Goal: Information Seeking & Learning: Learn about a topic

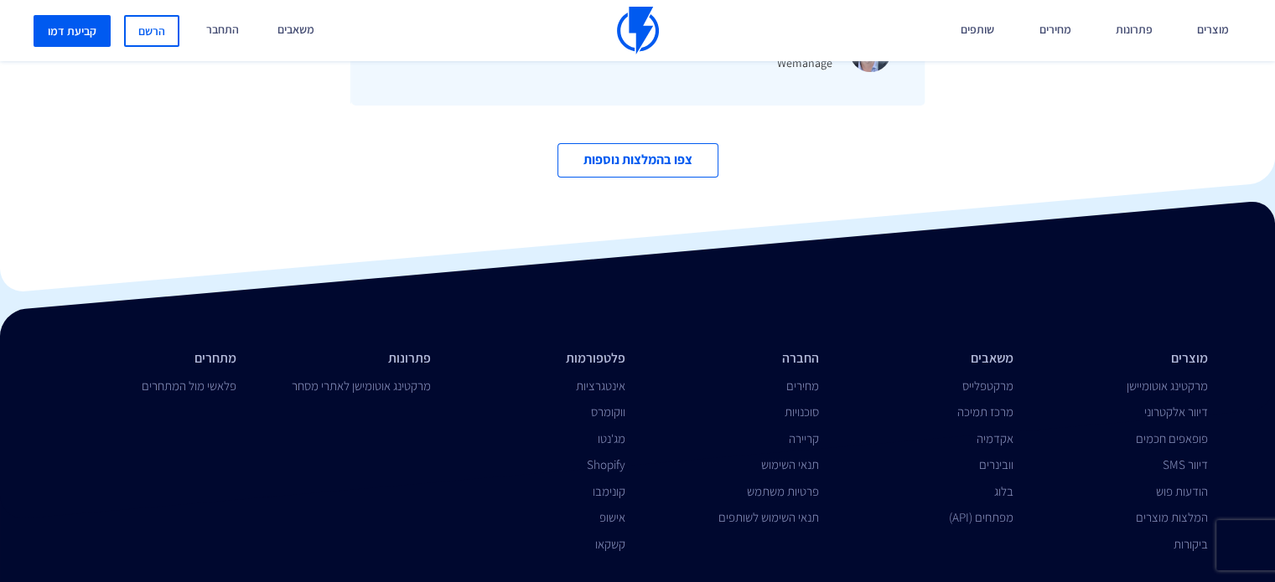
scroll to position [5762, 0]
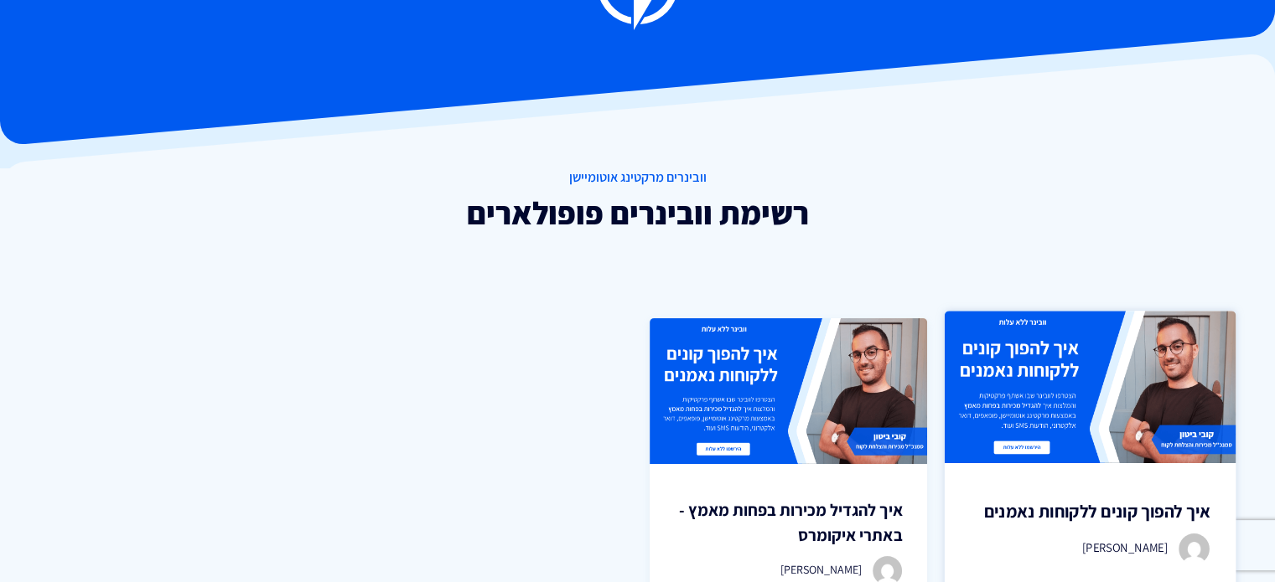
scroll to position [168, 0]
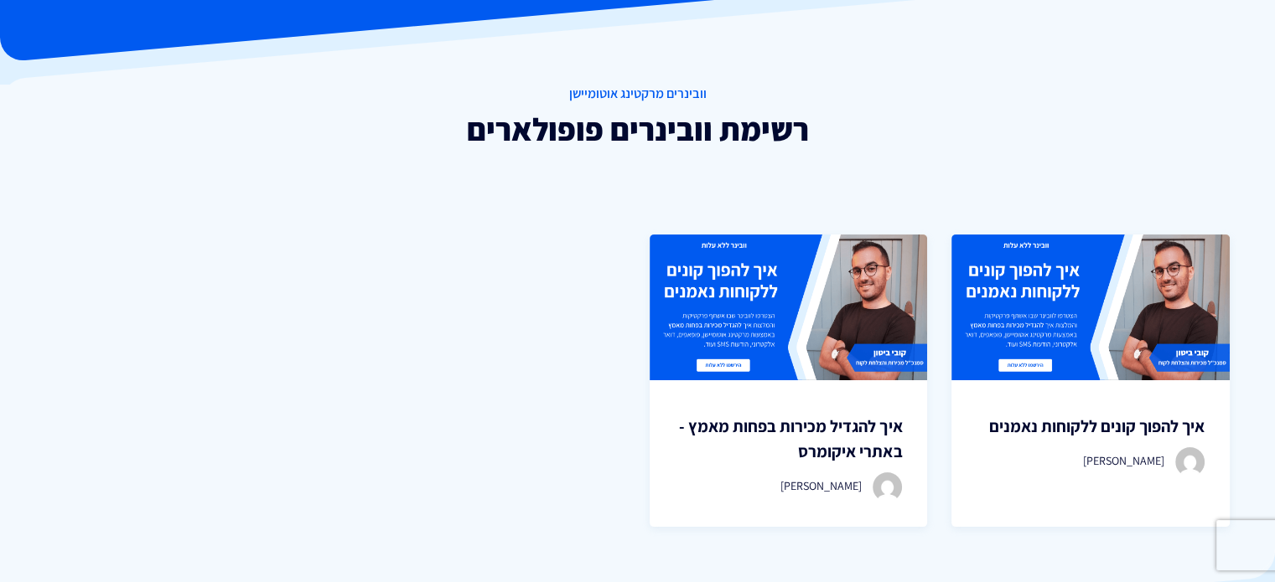
click at [649, 96] on span "וובינרים מרקטינג אוטומיישן" at bounding box center [637, 94] width 1275 height 19
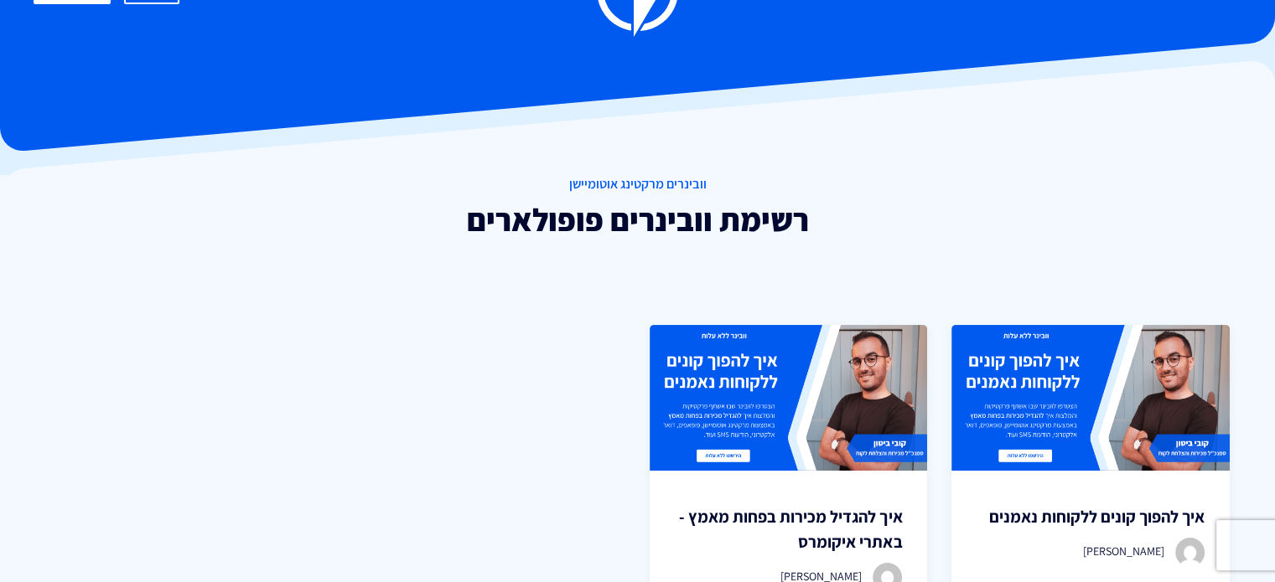
scroll to position [0, 0]
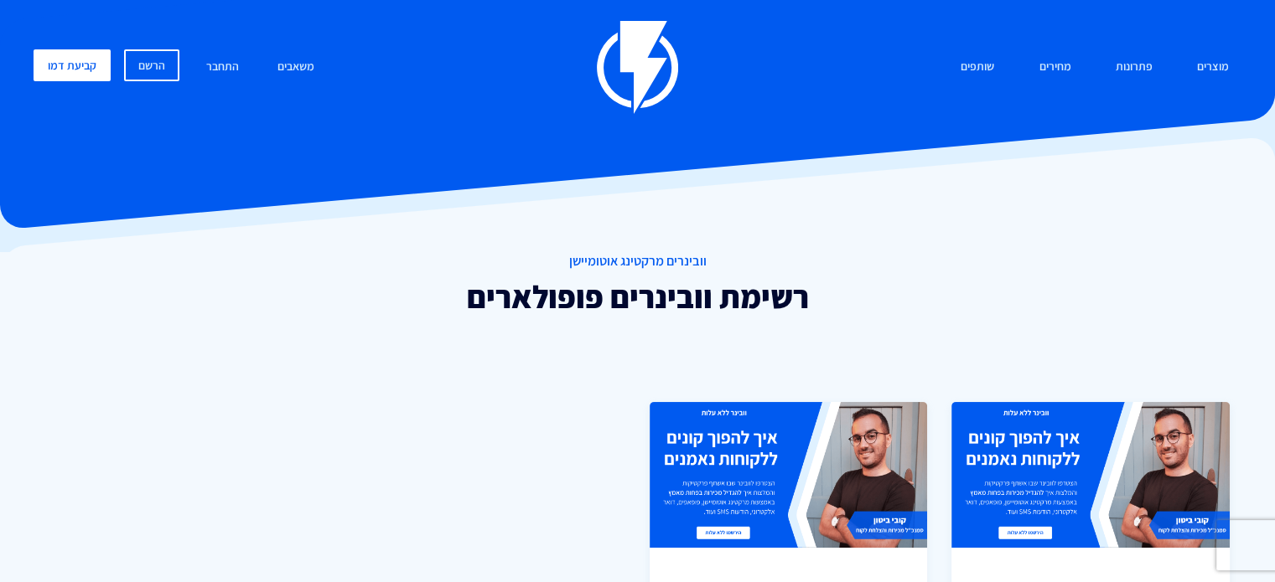
click at [691, 294] on h2 "רשימת וובינרים פופולארים" at bounding box center [637, 297] width 1275 height 35
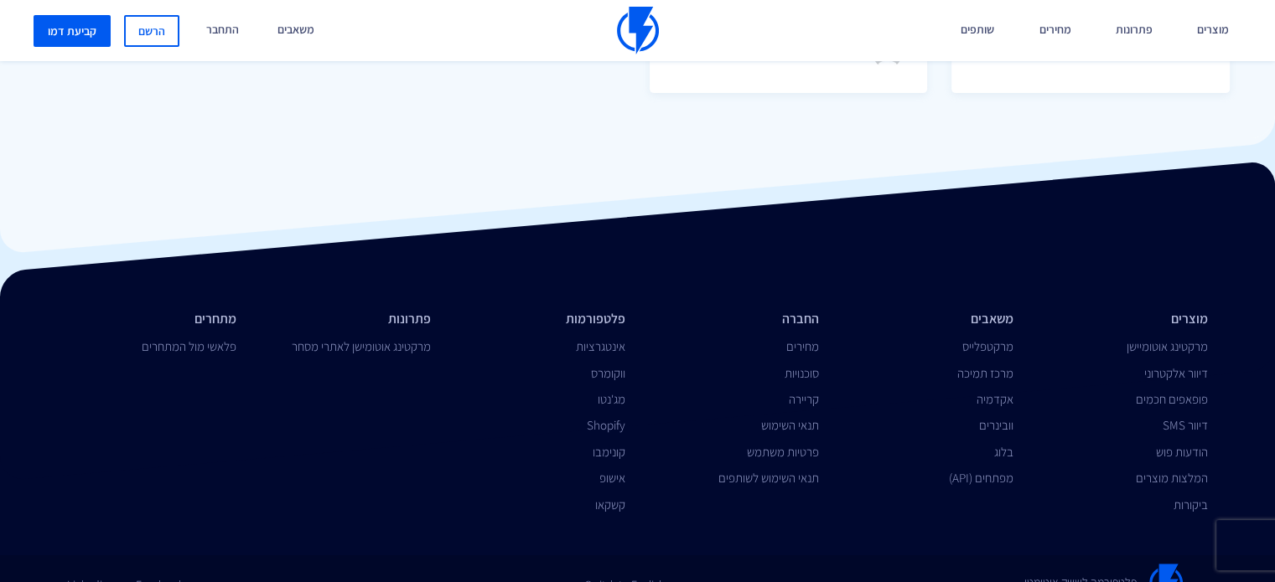
scroll to position [630, 0]
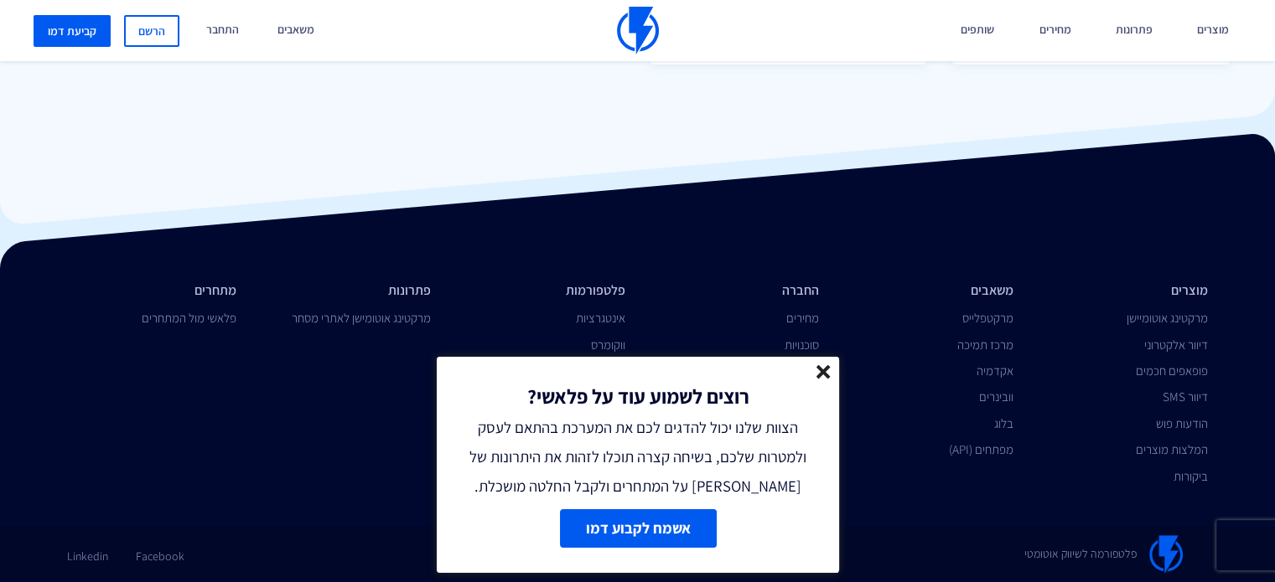
click at [827, 374] on line at bounding box center [823, 372] width 12 height 12
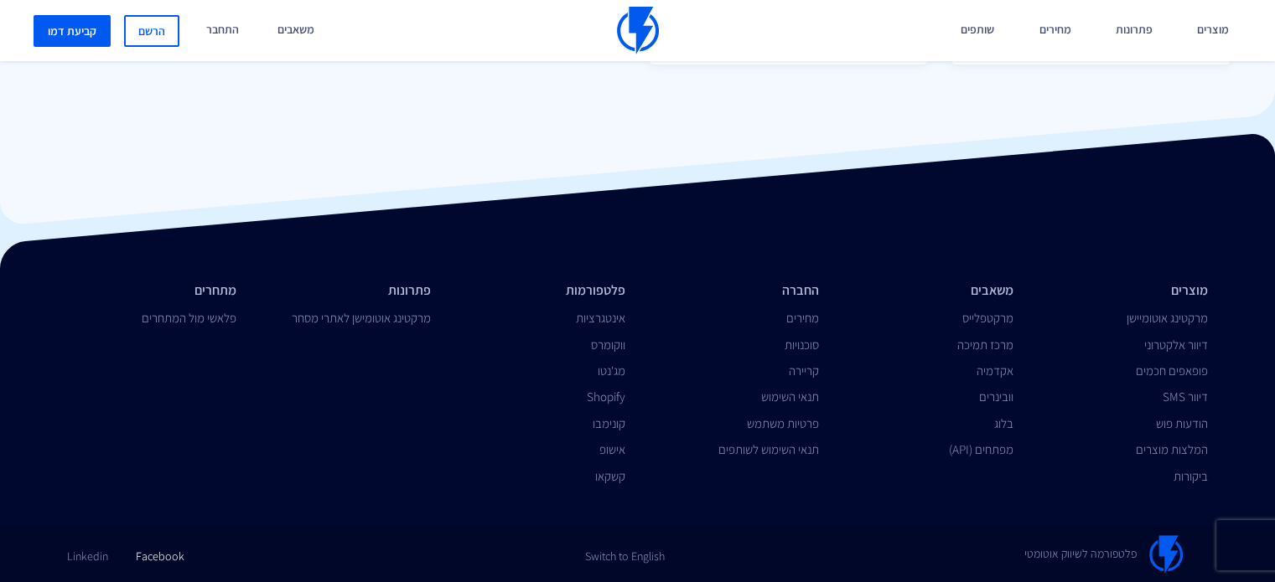
click at [151, 556] on link "Facebook" at bounding box center [160, 549] width 49 height 29
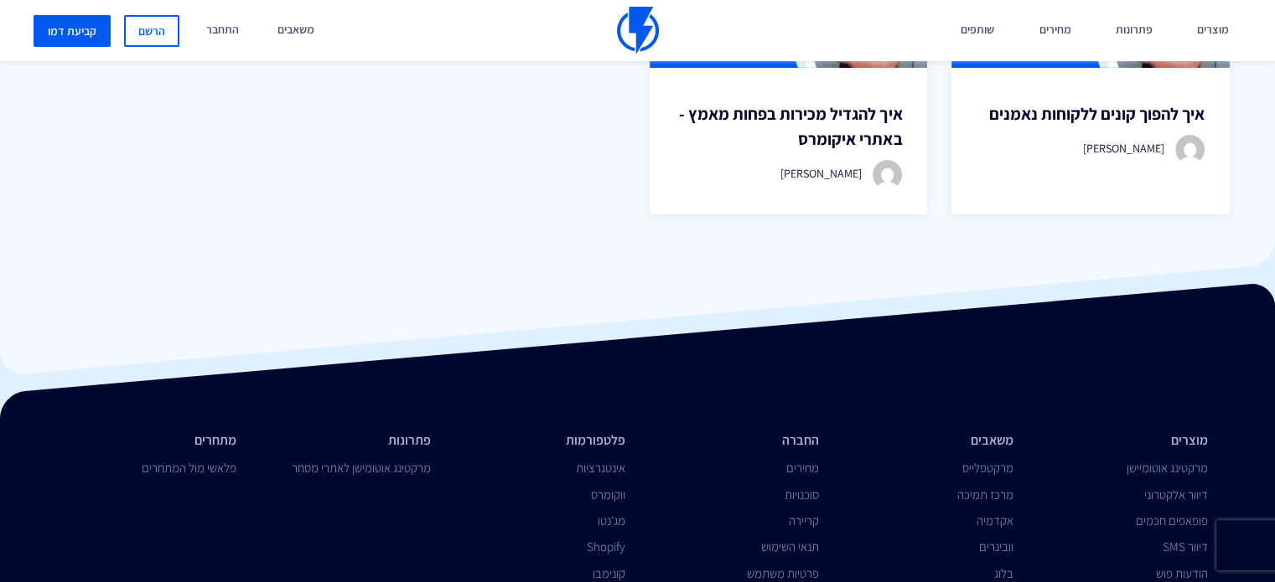
scroll to position [546, 0]
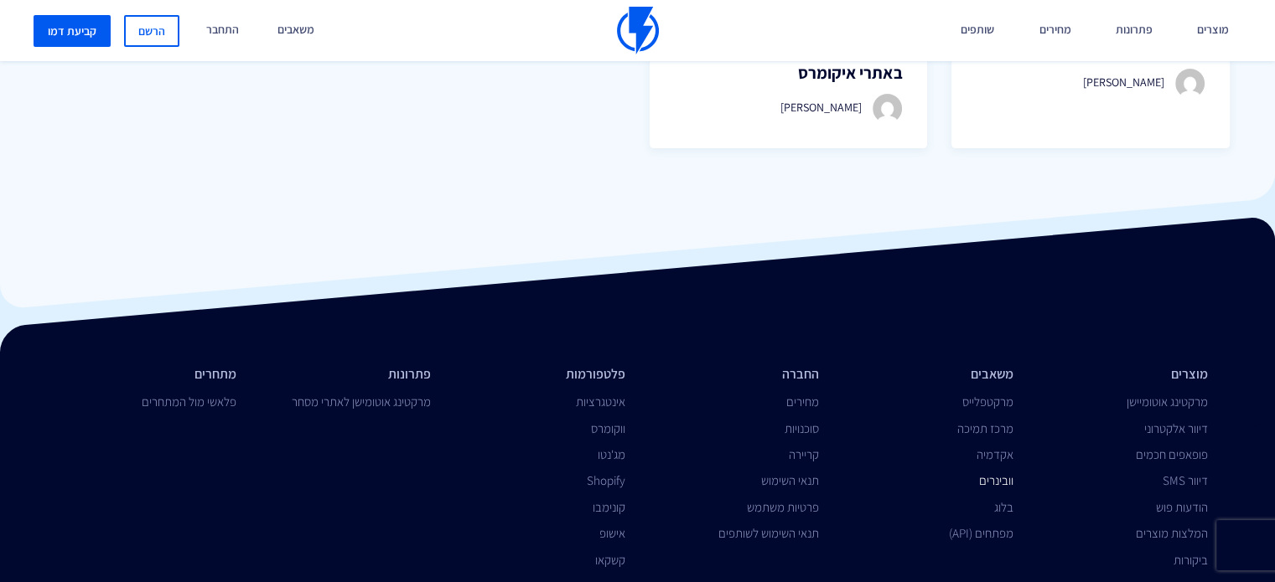
click at [1001, 478] on link "וובינרים" at bounding box center [996, 481] width 34 height 16
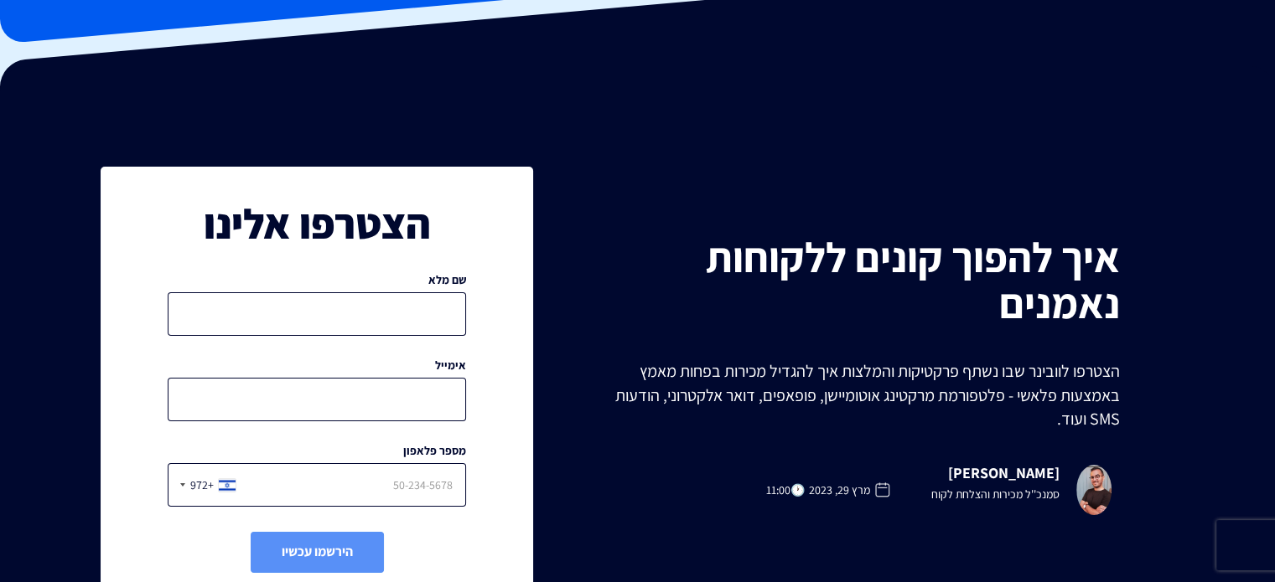
scroll to position [251, 0]
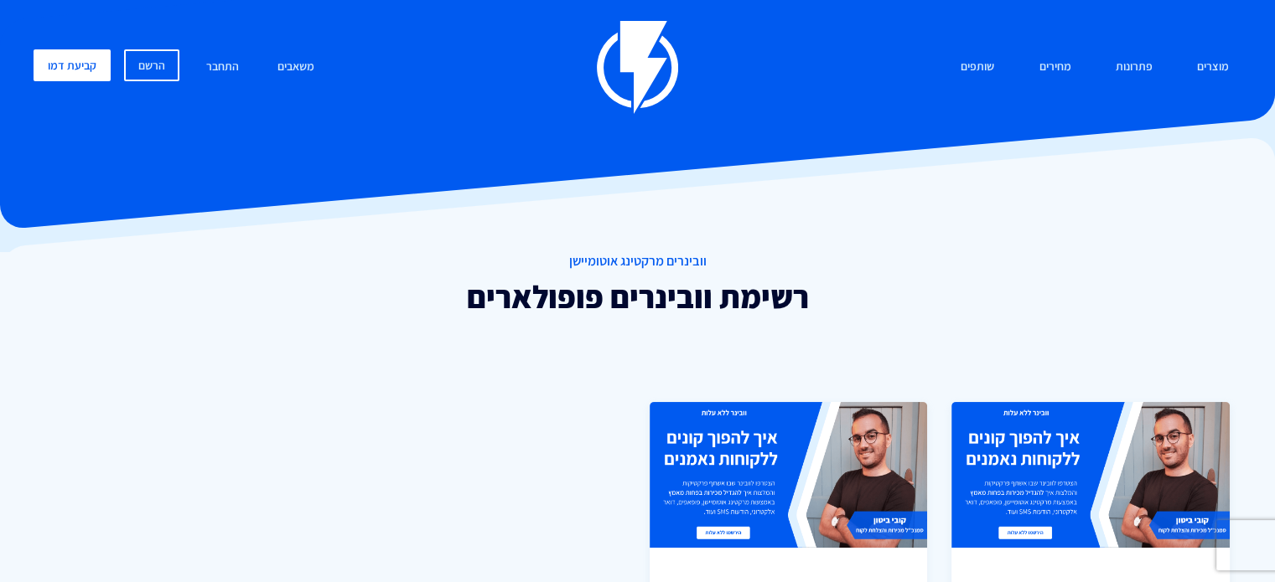
click at [639, 256] on span "וובינרים מרקטינג אוטומיישן" at bounding box center [637, 261] width 1275 height 19
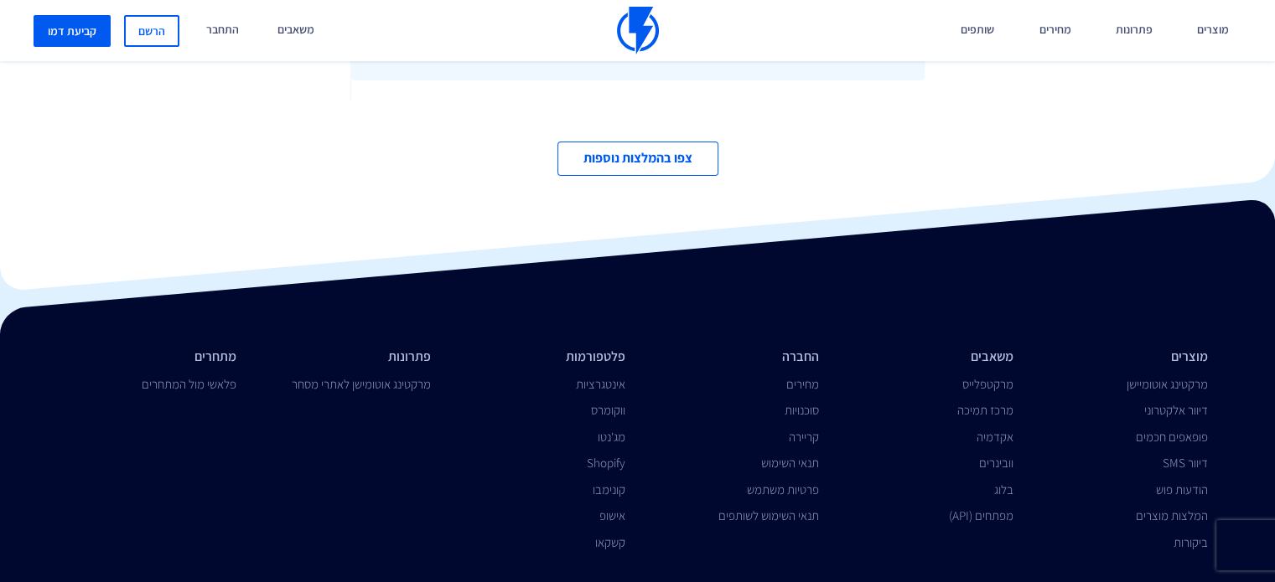
scroll to position [5782, 0]
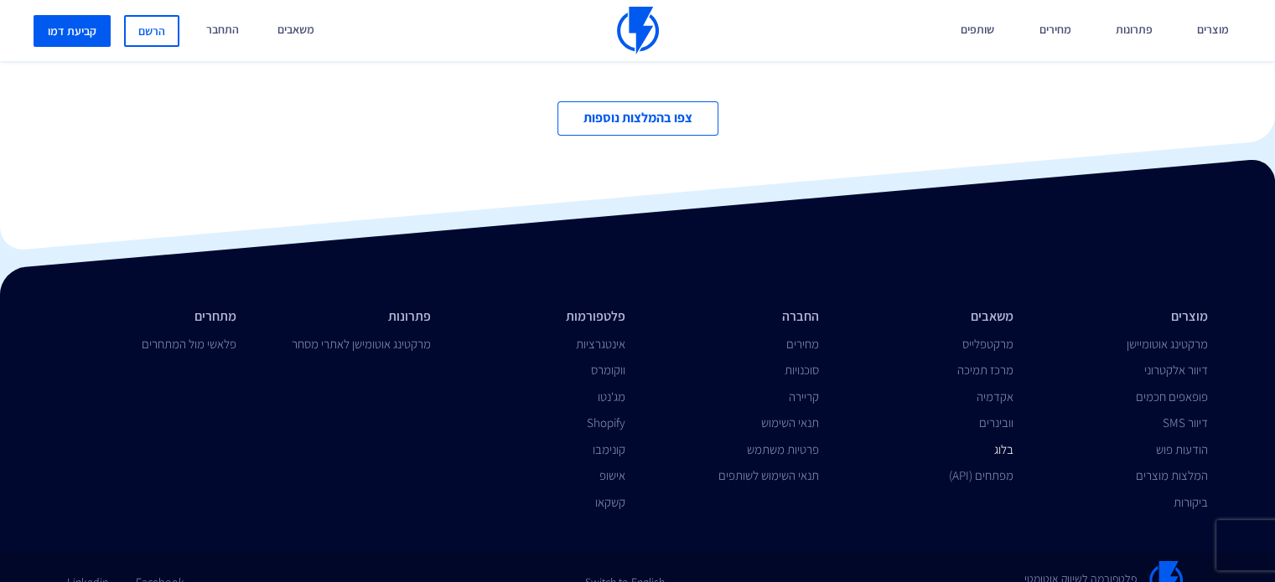
click at [1007, 449] on link "בלוג" at bounding box center [1003, 450] width 19 height 16
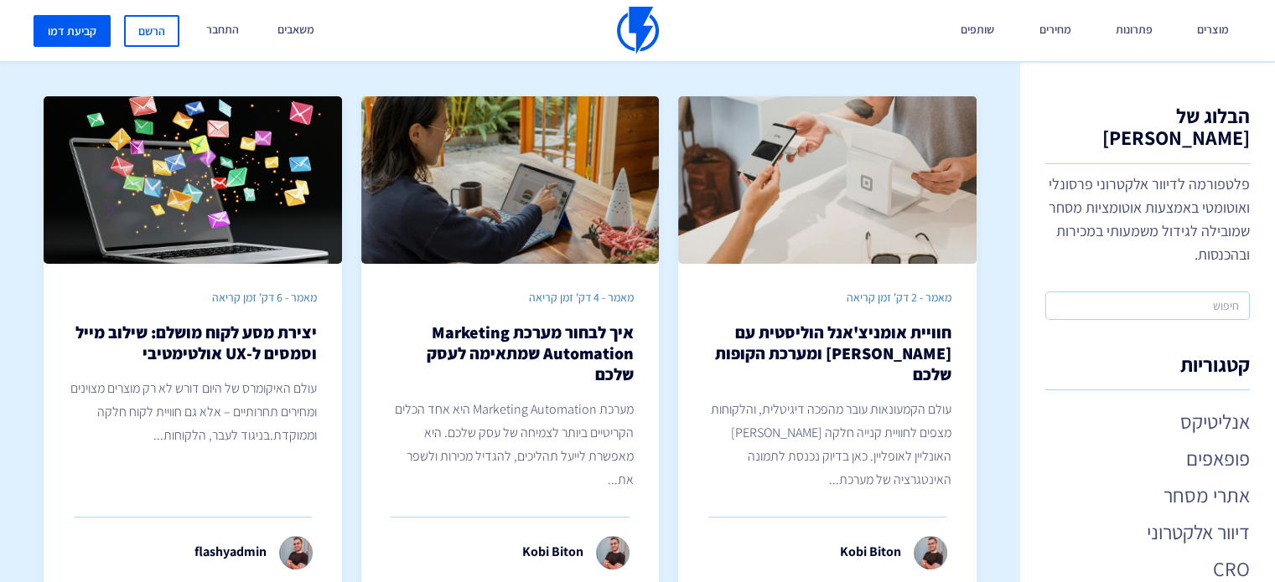
click at [1171, 116] on h1 "הבלוג של פלאשי" at bounding box center [1147, 134] width 204 height 59
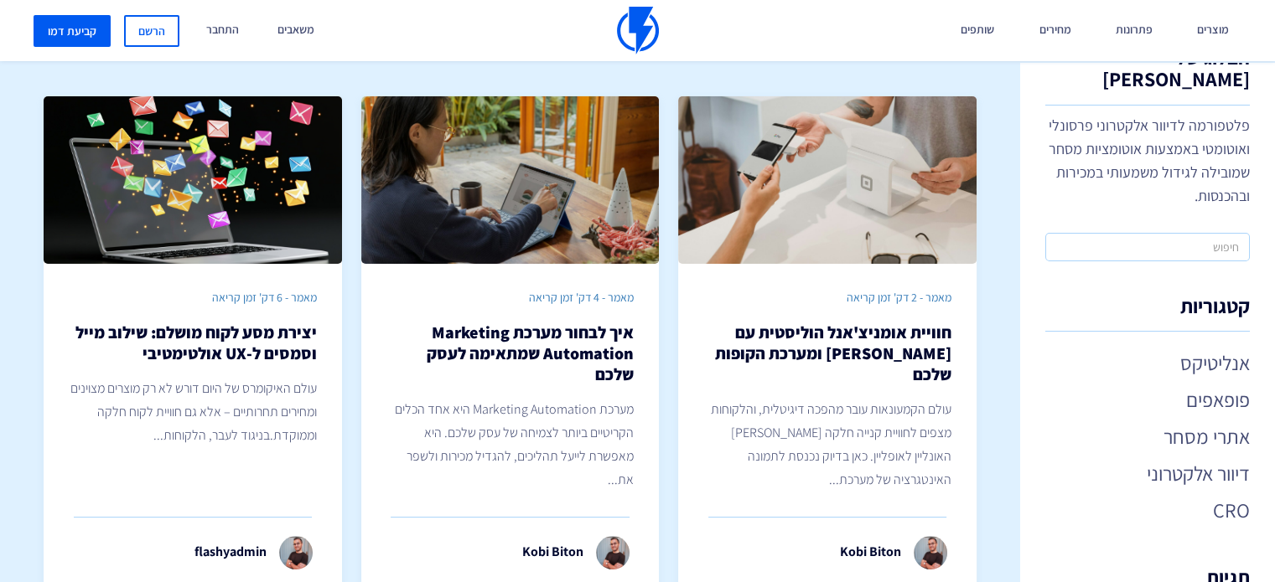
scroll to position [84, 0]
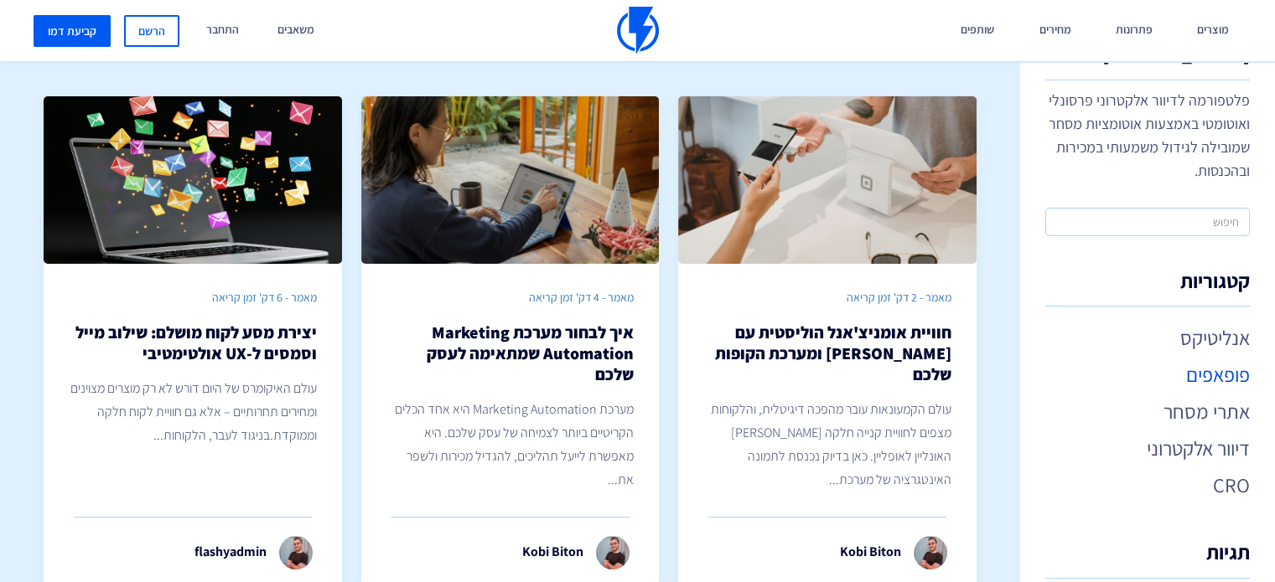
click at [1233, 360] on link "פופאפים" at bounding box center [1147, 374] width 204 height 28
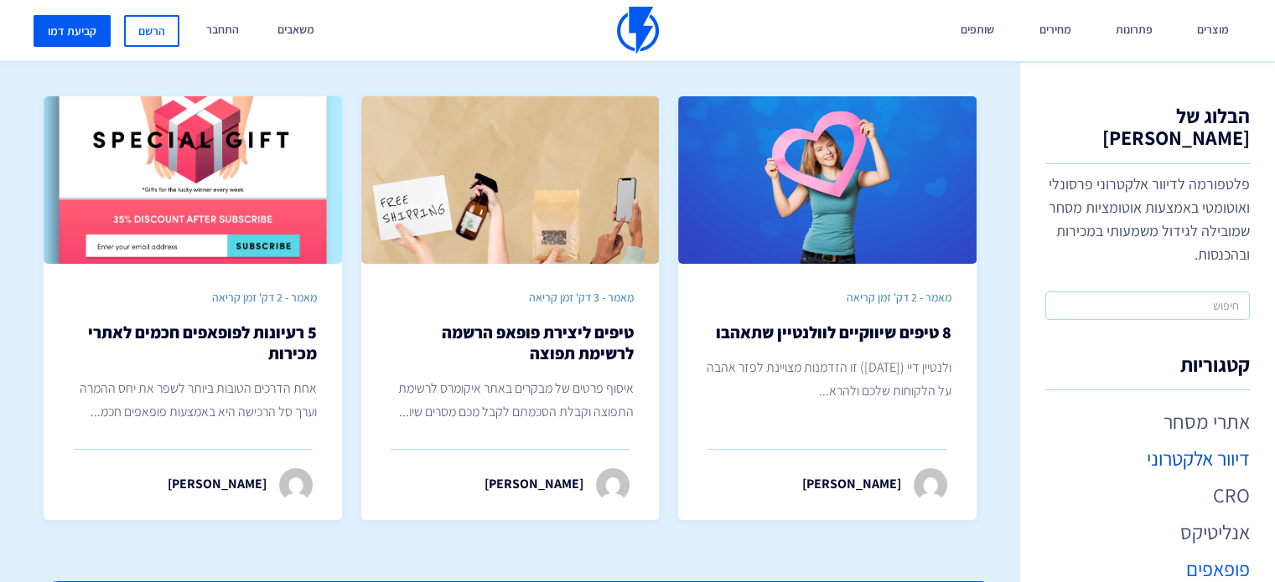
scroll to position [84, 0]
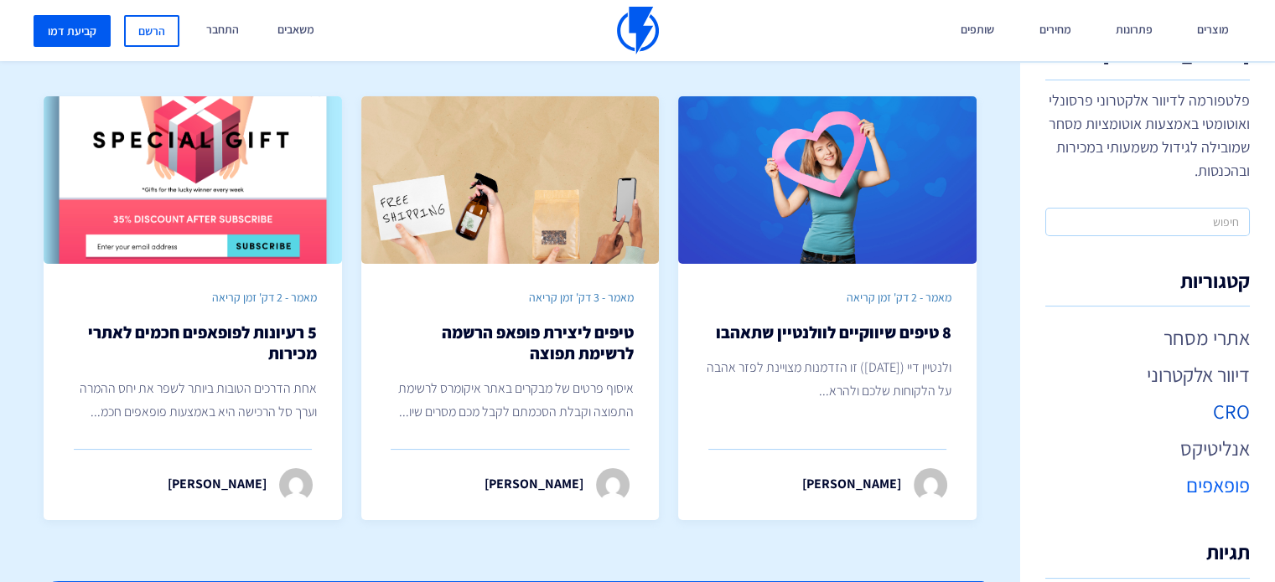
click at [1213, 397] on link "CRO" at bounding box center [1147, 411] width 204 height 28
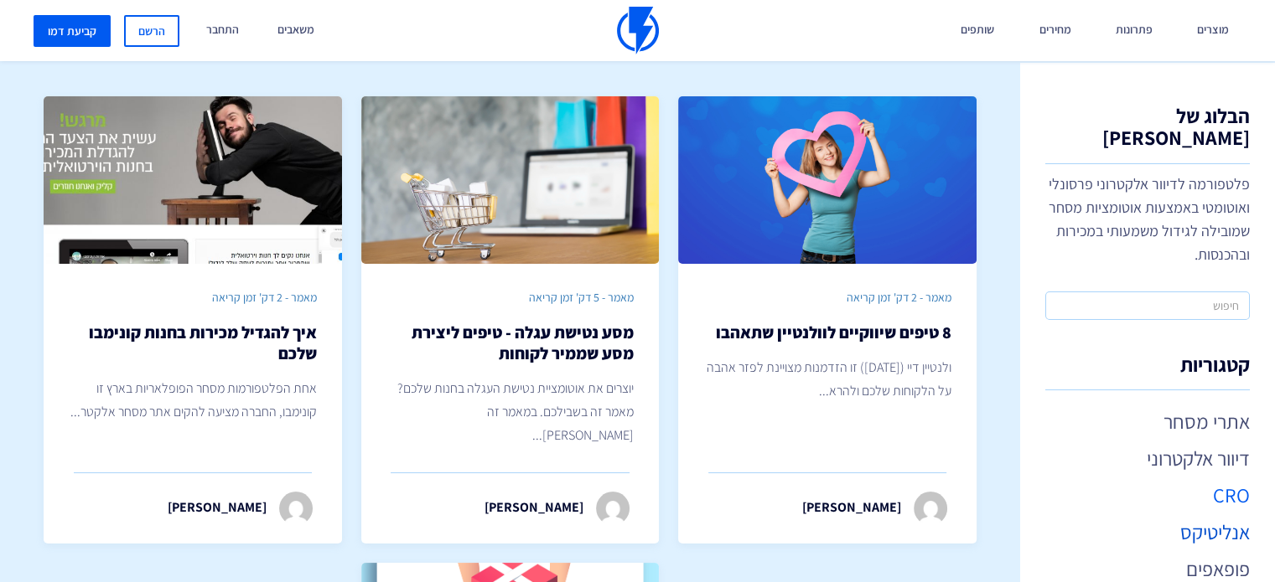
click at [1215, 518] on link "אנליטיקס" at bounding box center [1147, 532] width 204 height 28
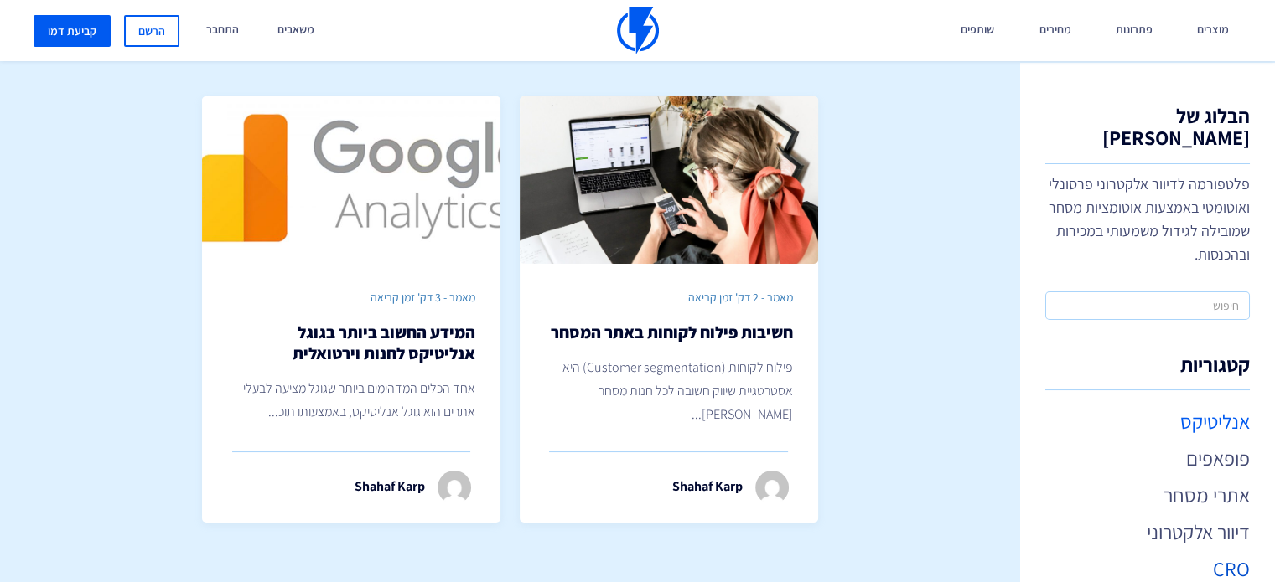
click at [1229, 555] on link "CRO" at bounding box center [1147, 569] width 204 height 28
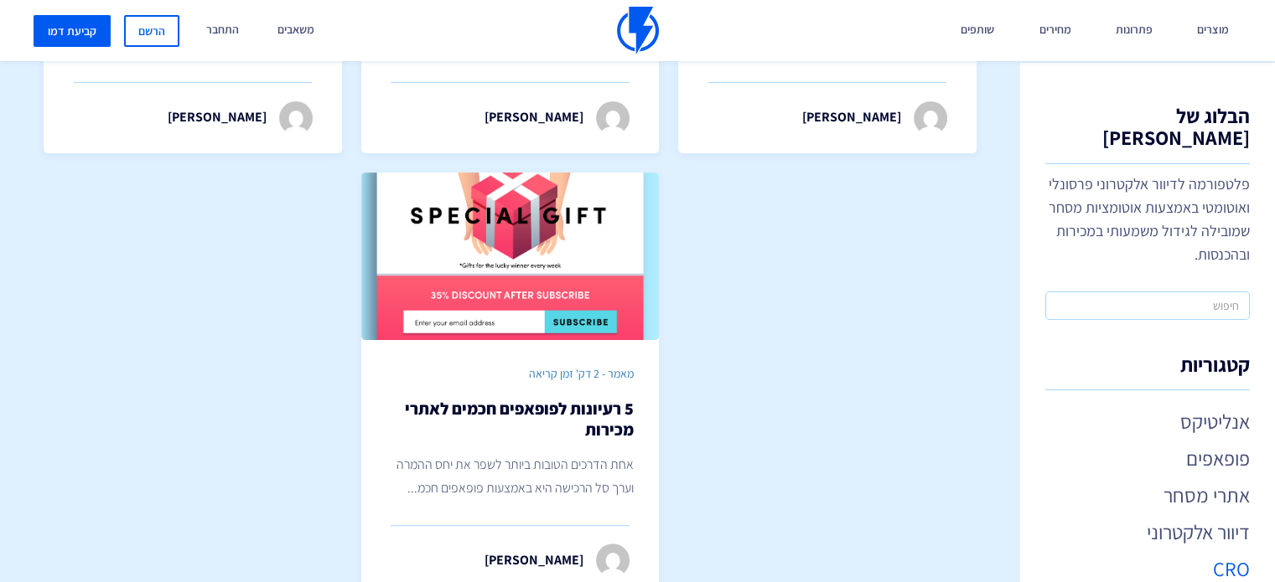
scroll to position [419, 0]
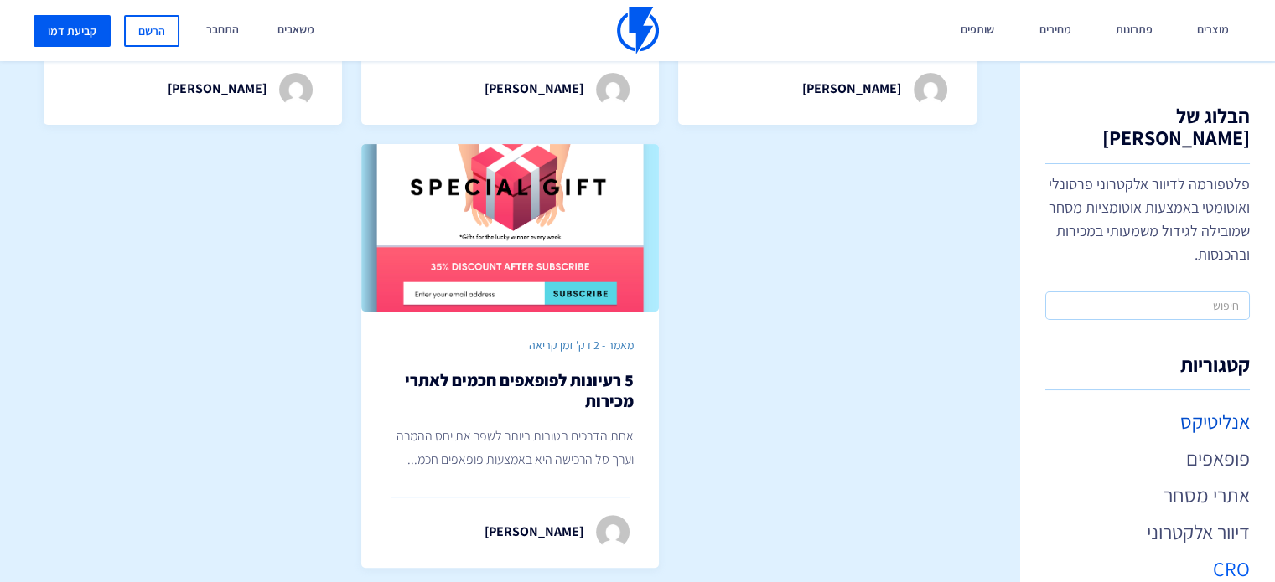
click at [1203, 407] on link "אנליטיקס" at bounding box center [1147, 421] width 204 height 28
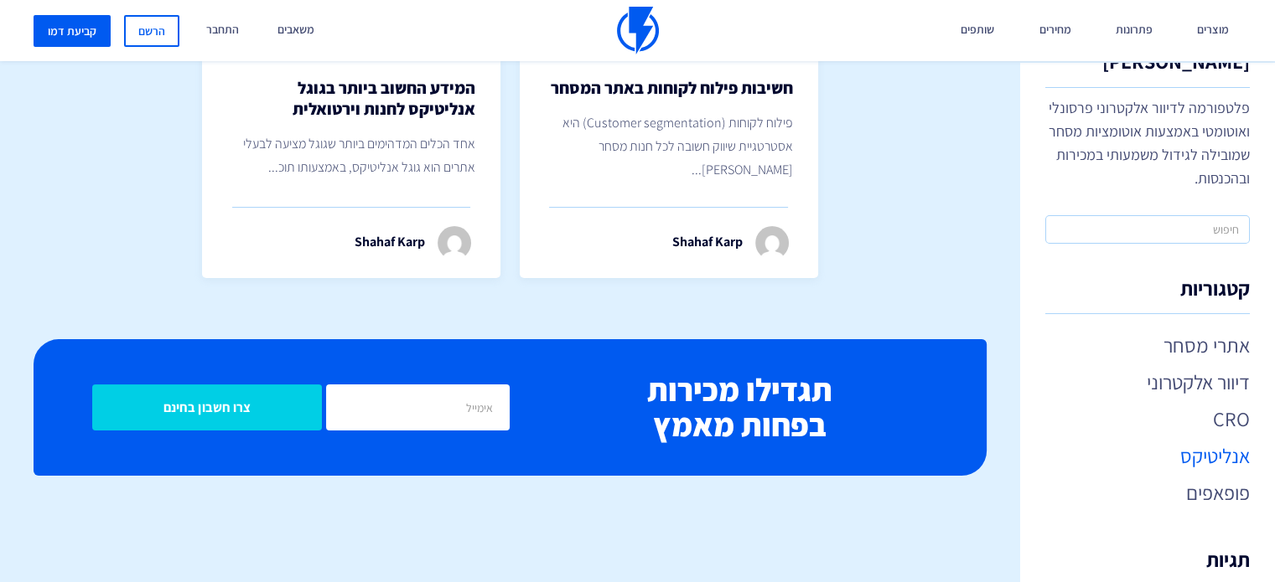
scroll to position [168, 0]
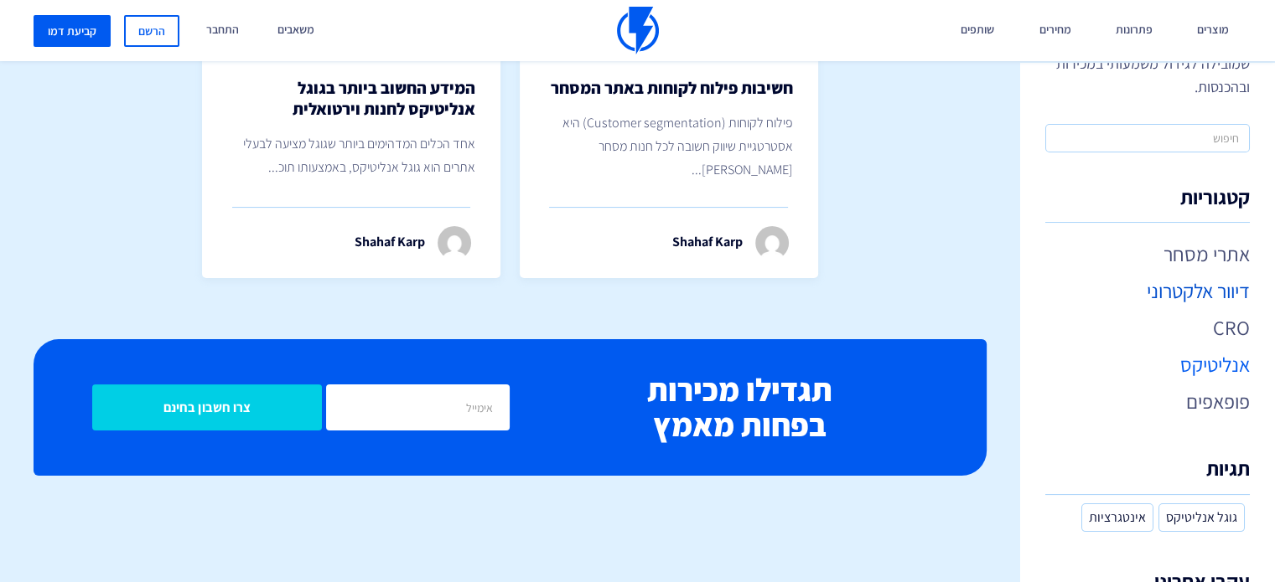
click at [1241, 277] on link "דיוור אלקטרוני" at bounding box center [1147, 291] width 204 height 28
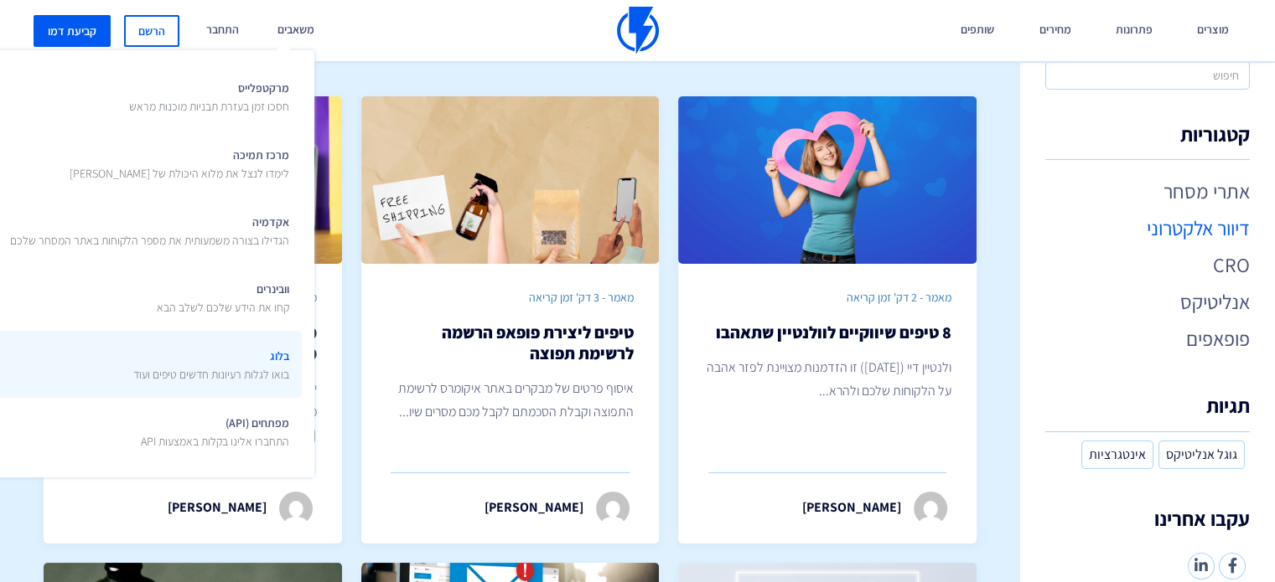
click at [243, 361] on span "בלוג בואו לגלות רעיונות חדשים טיפים ועוד" at bounding box center [211, 363] width 156 height 39
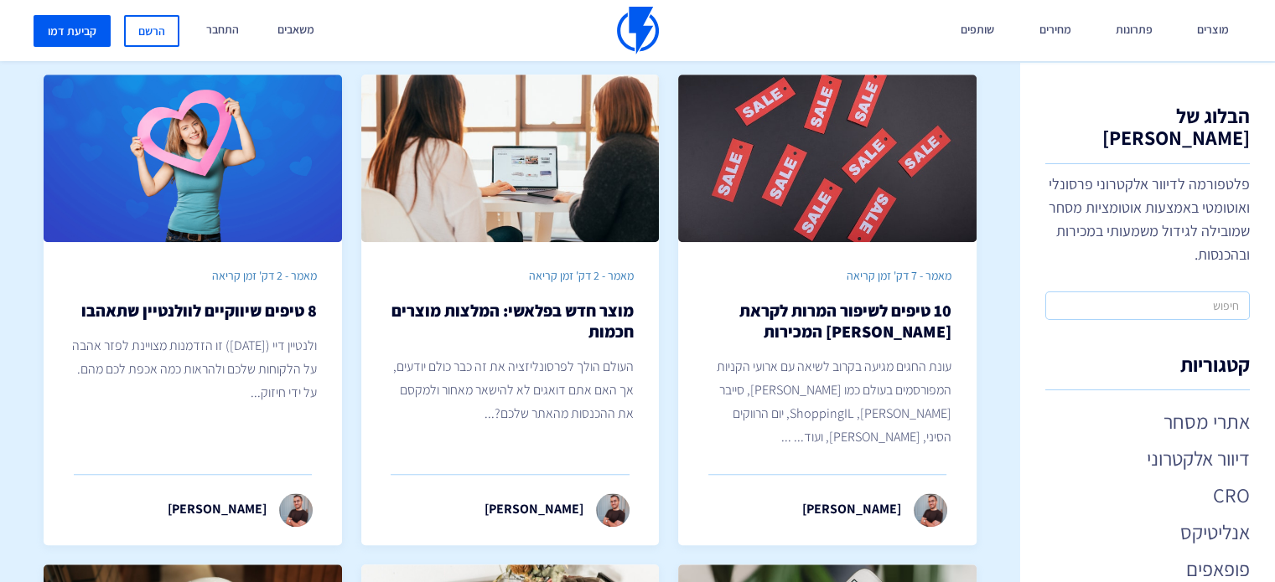
scroll to position [1341, 0]
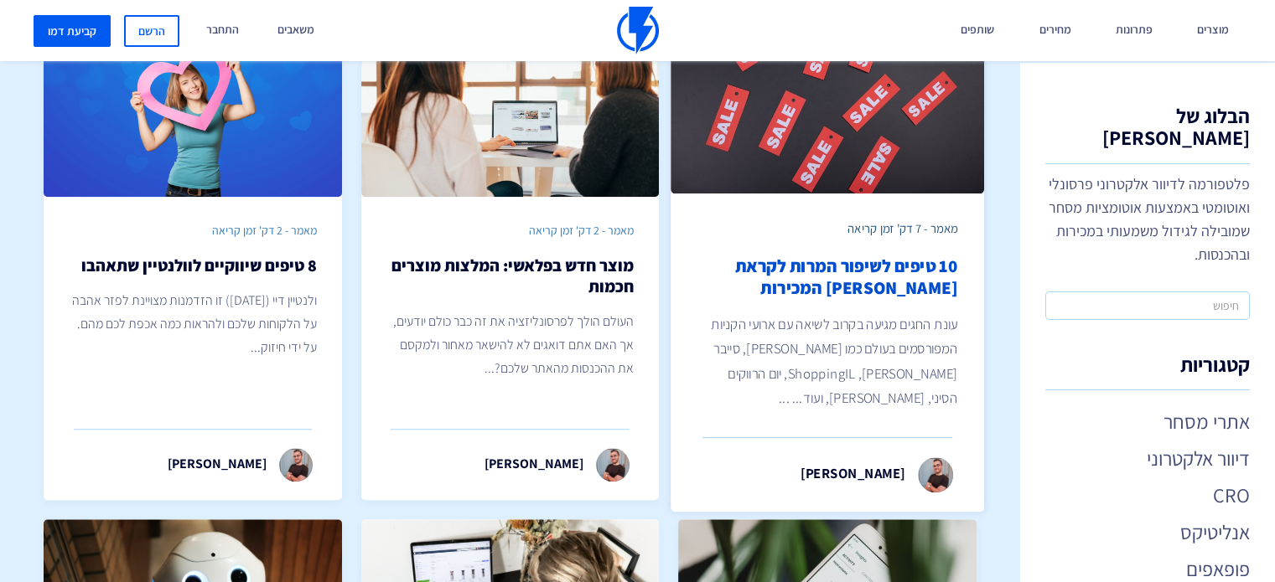
click at [863, 264] on h2 "10 טיפים לשיפור המרות לקראת חגי המכירות" at bounding box center [827, 278] width 261 height 44
